Goal: Information Seeking & Learning: Learn about a topic

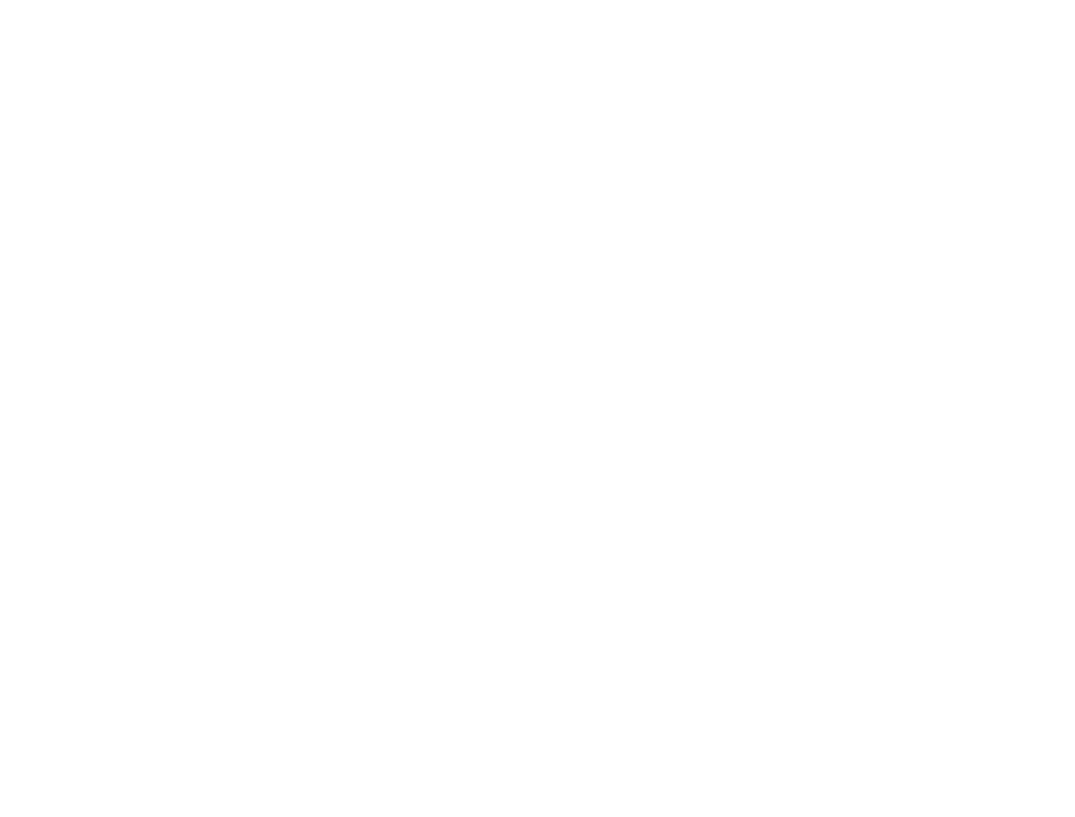
scroll to position [972, 0]
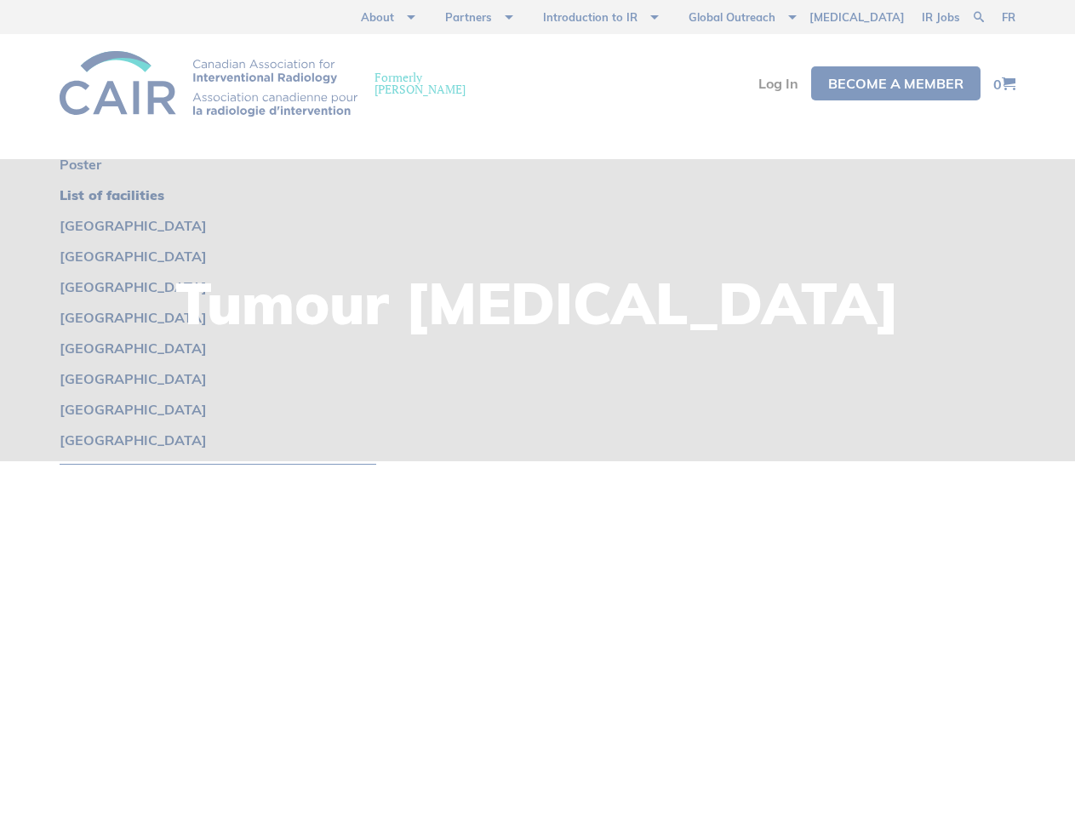
scroll to position [2653, 0]
